Goal: Transaction & Acquisition: Book appointment/travel/reservation

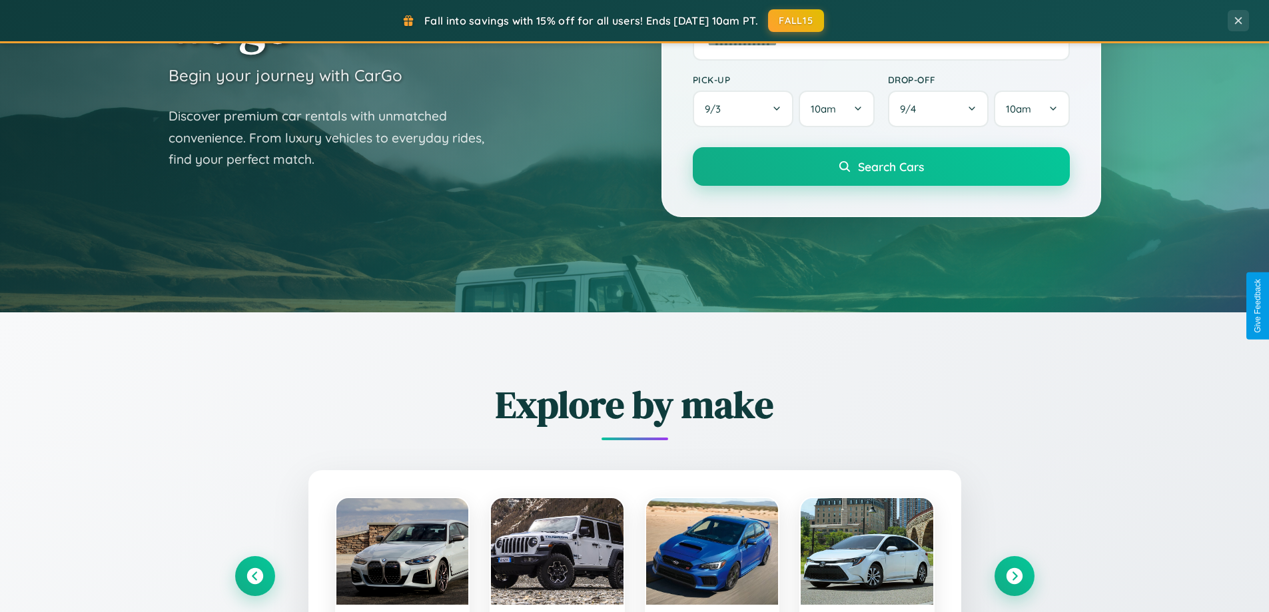
scroll to position [2140, 0]
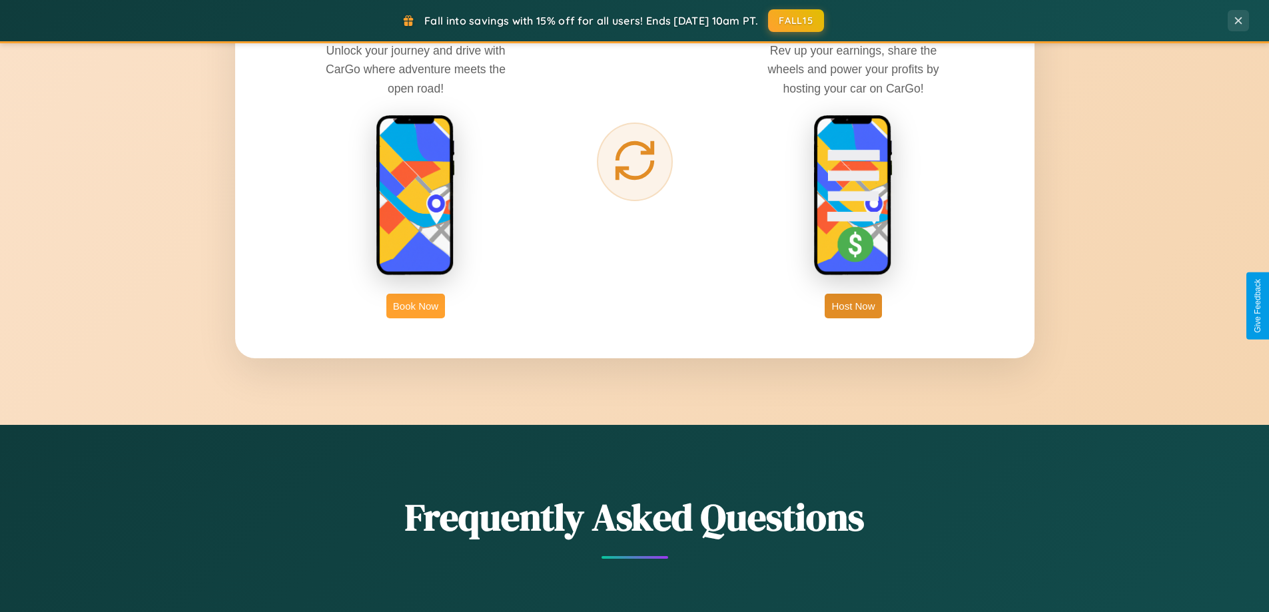
click at [416, 306] on button "Book Now" at bounding box center [415, 306] width 59 height 25
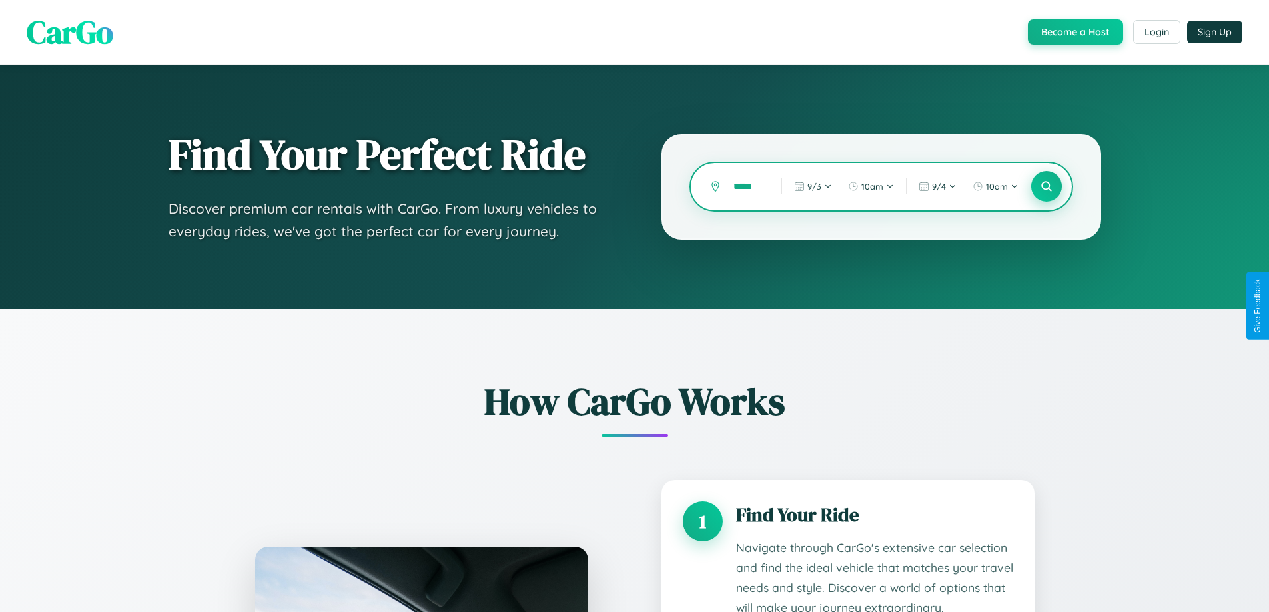
type input "*****"
click at [1046, 187] on icon at bounding box center [1046, 187] width 13 height 13
